Goal: Find specific page/section: Find specific page/section

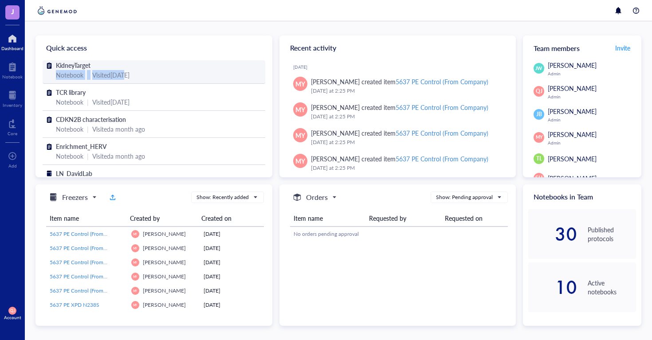
click at [124, 70] on div "KidneyTarget Notebook | Visited [DATE]" at bounding box center [154, 70] width 196 height 20
